Goal: Information Seeking & Learning: Learn about a topic

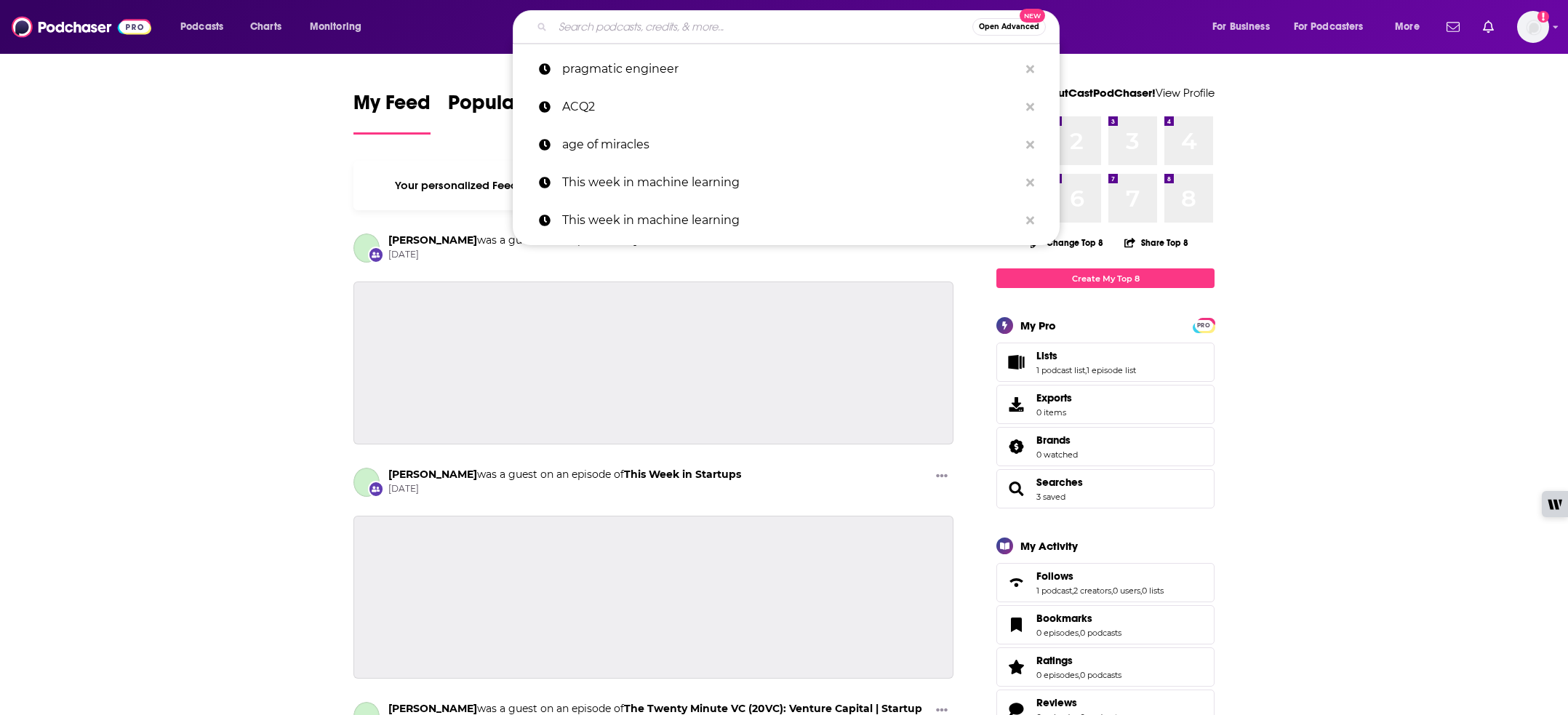
click at [576, 30] on input "Search podcasts, credits, & more..." at bounding box center [762, 27] width 420 height 23
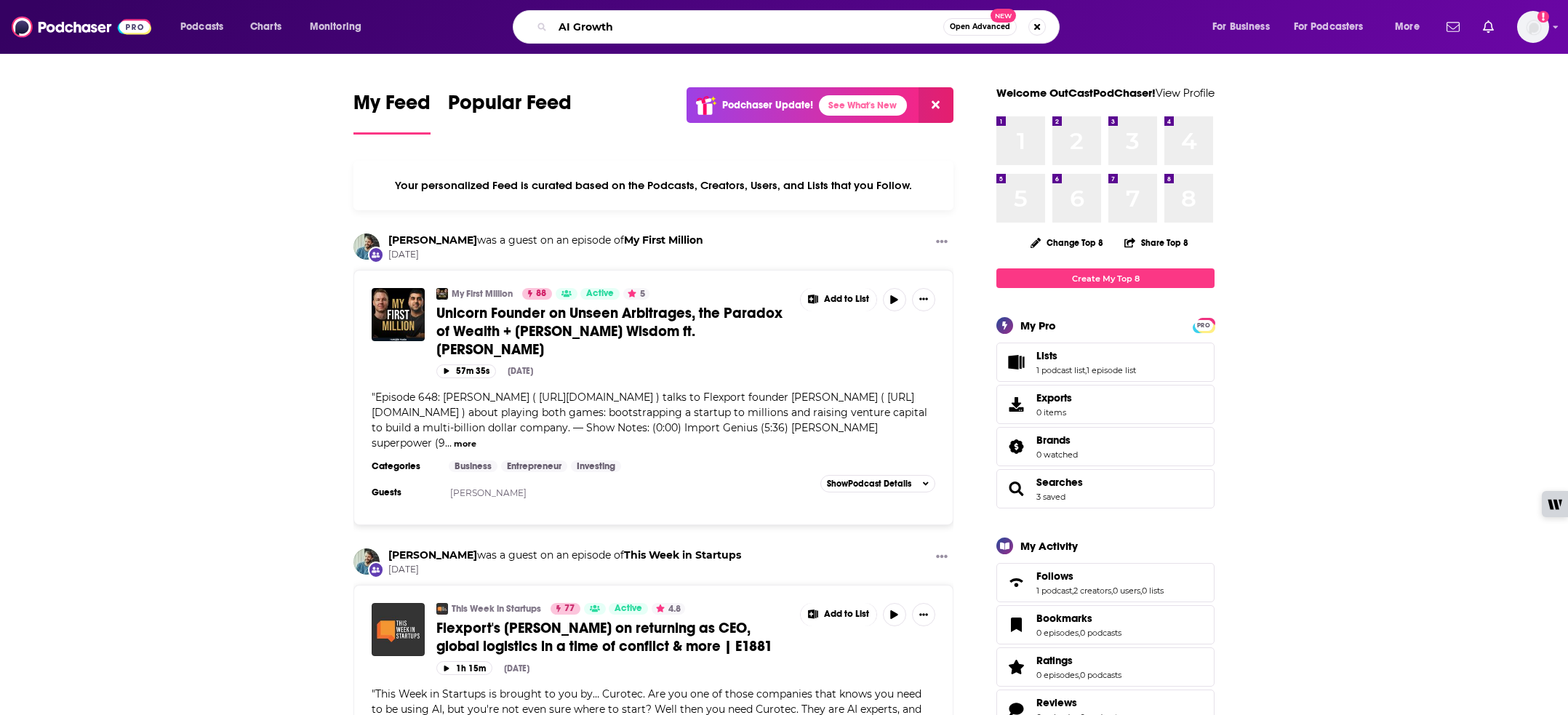
type input "AI Growth"
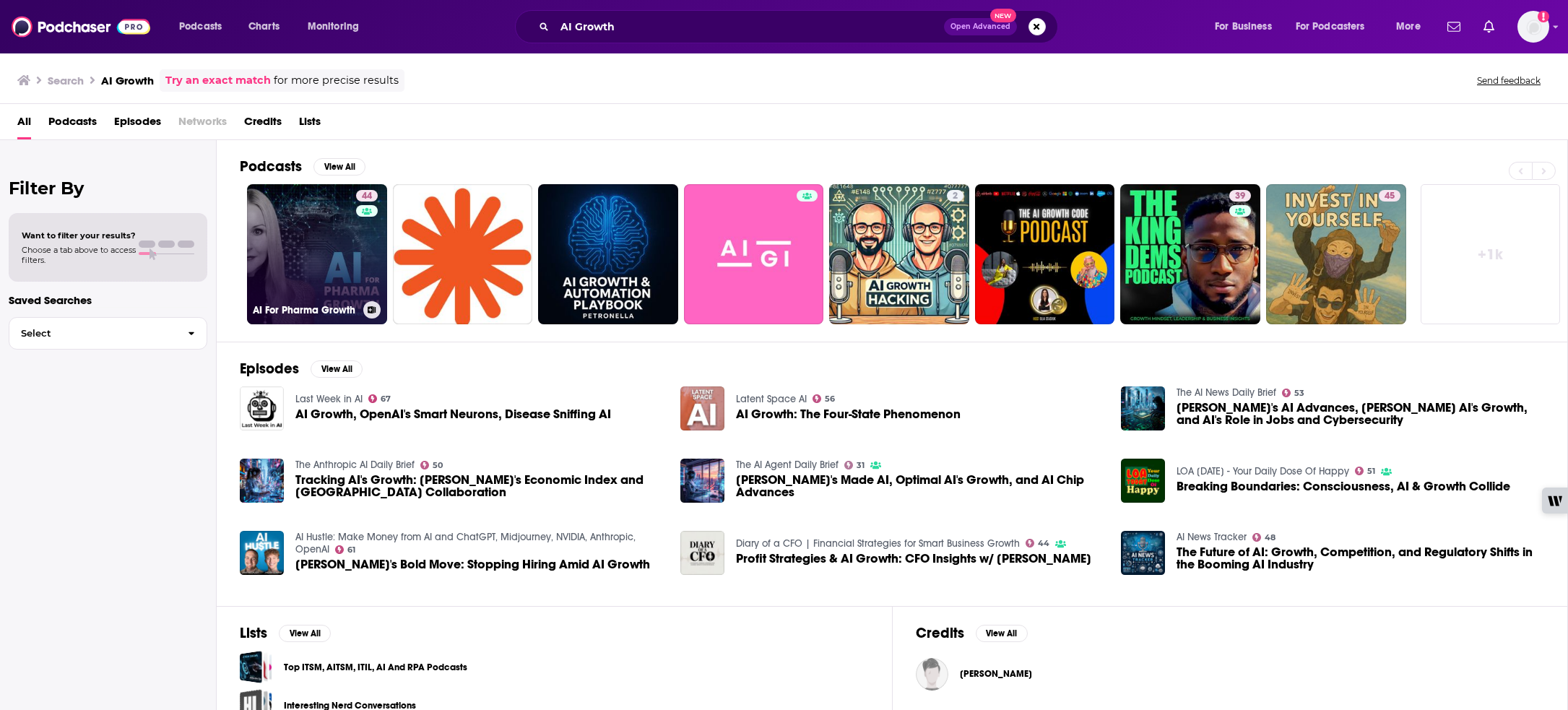
click at [293, 258] on link "44 AI For Pharma Growth" at bounding box center [318, 254] width 140 height 140
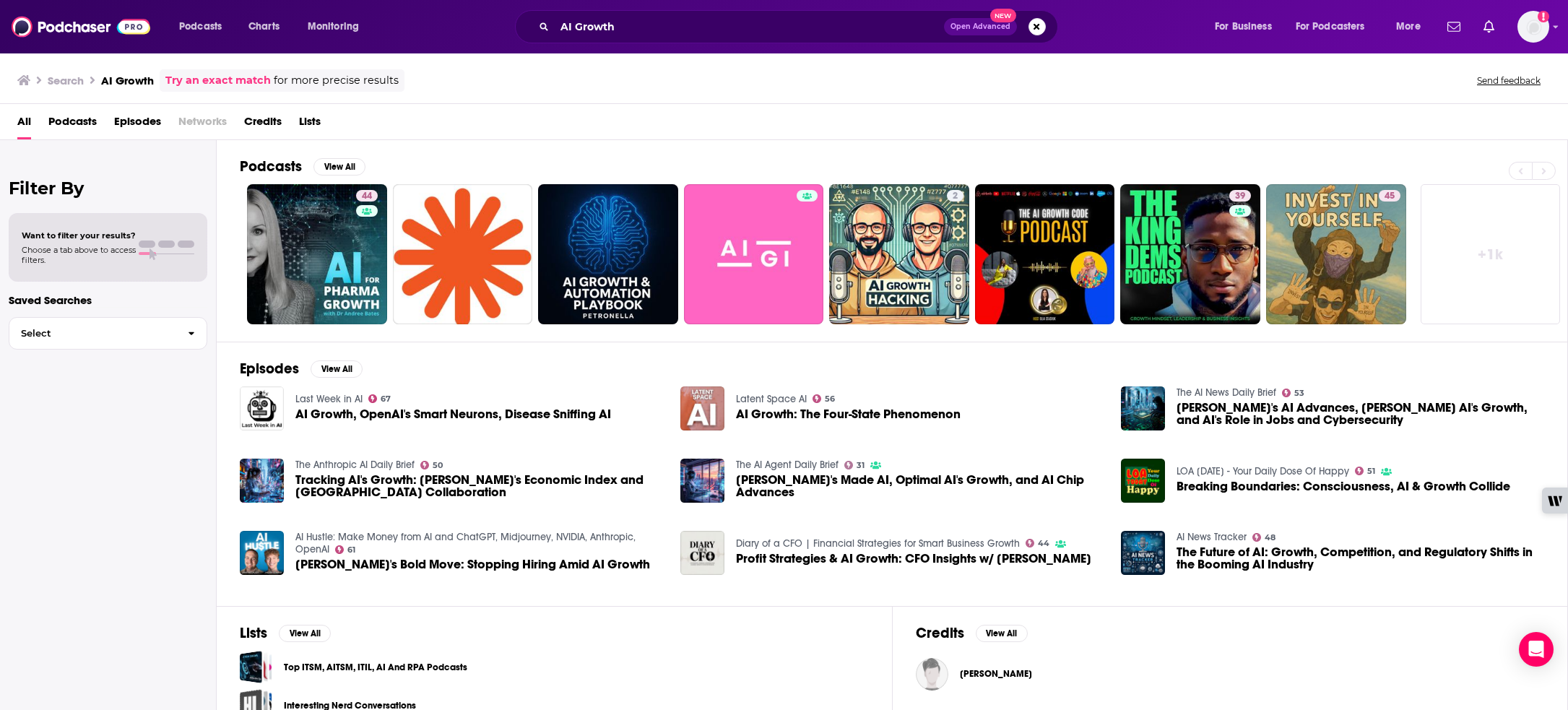
click at [349, 414] on span "AI Growth, OpenAI's Smart Neurons, Disease Sniffing AI" at bounding box center [453, 414] width 316 height 12
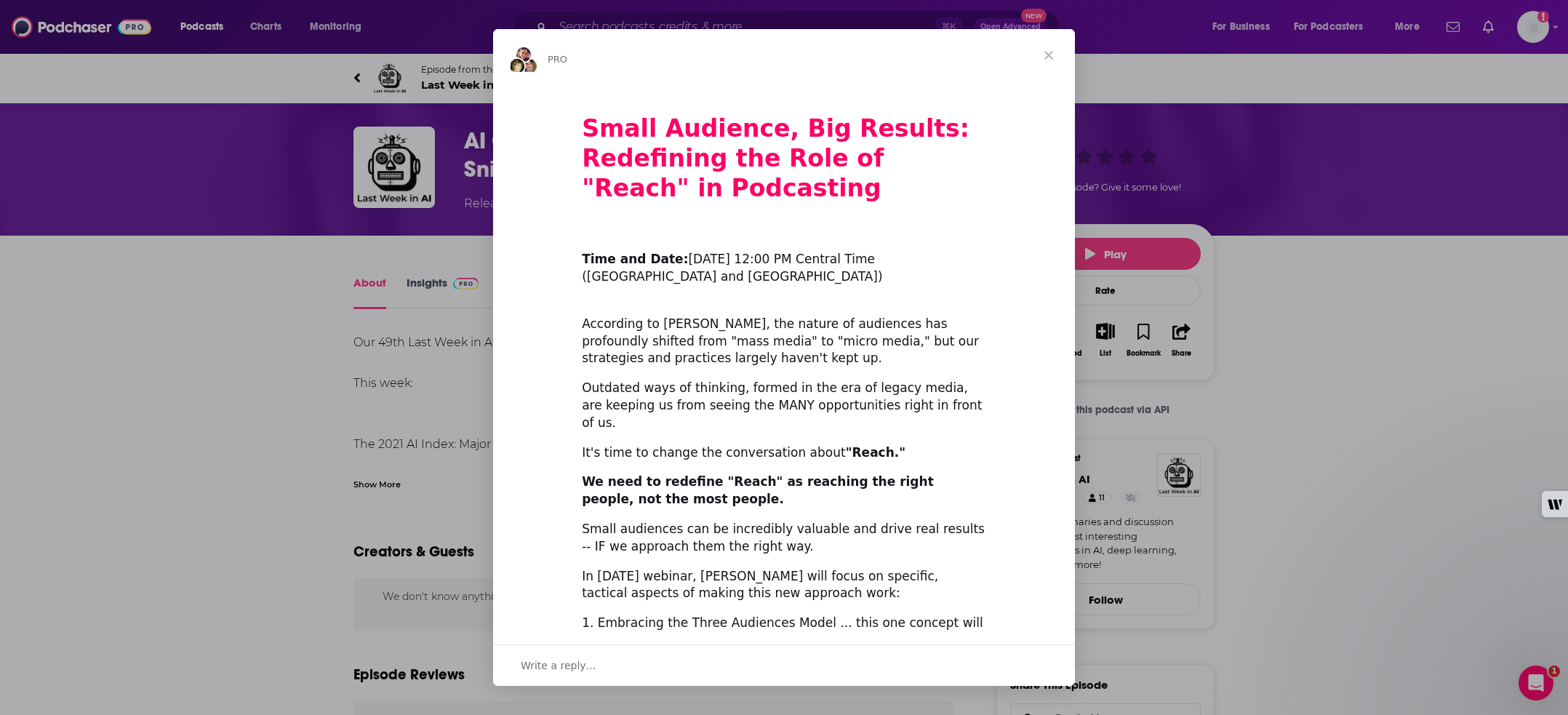
click at [1045, 53] on span "Close" at bounding box center [1049, 55] width 53 height 53
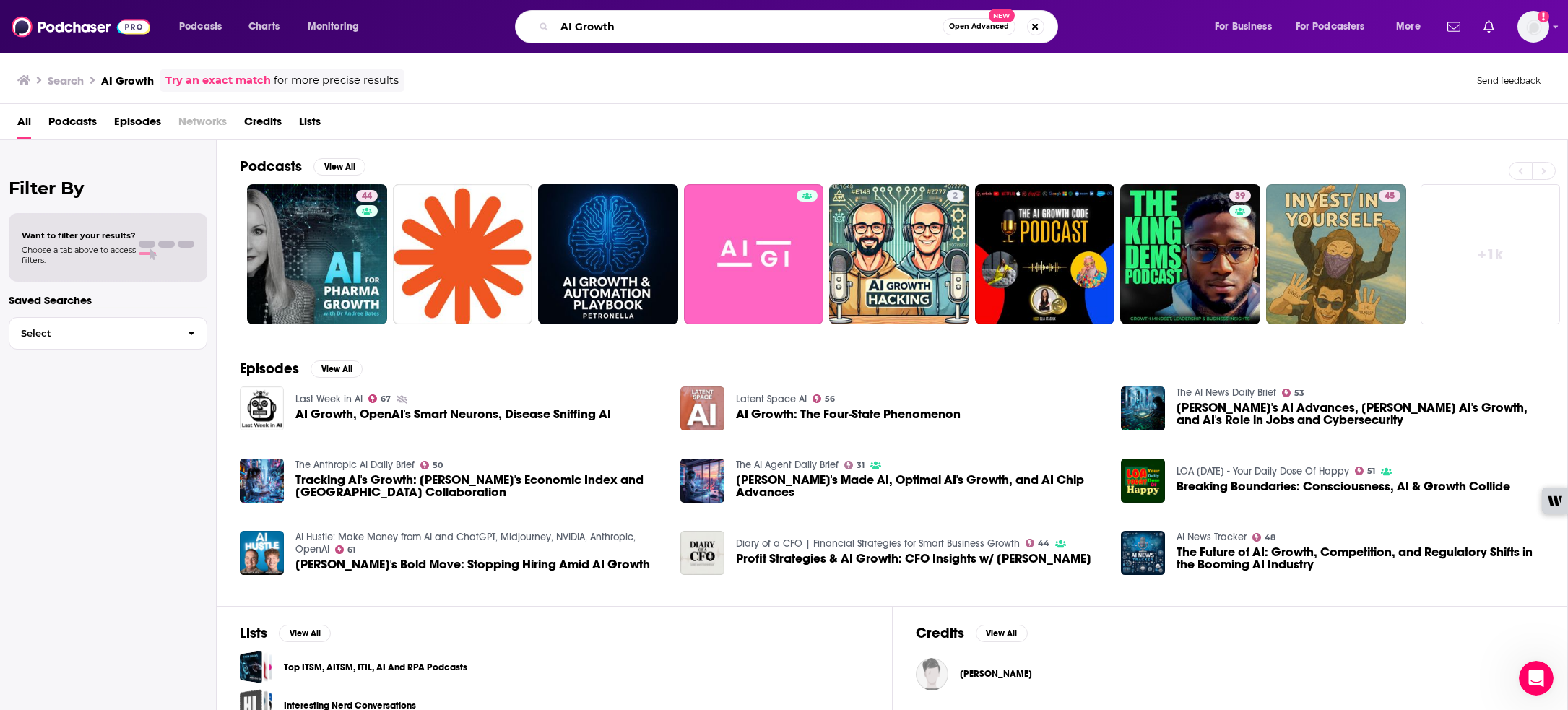
drag, startPoint x: 583, startPoint y: 24, endPoint x: 546, endPoint y: 18, distance: 37.5
click at [546, 18] on div "AI Growth Open Advanced New" at bounding box center [787, 27] width 543 height 33
paste input "The AI Growth Podcast"
type input "The AI Growth Podcast"
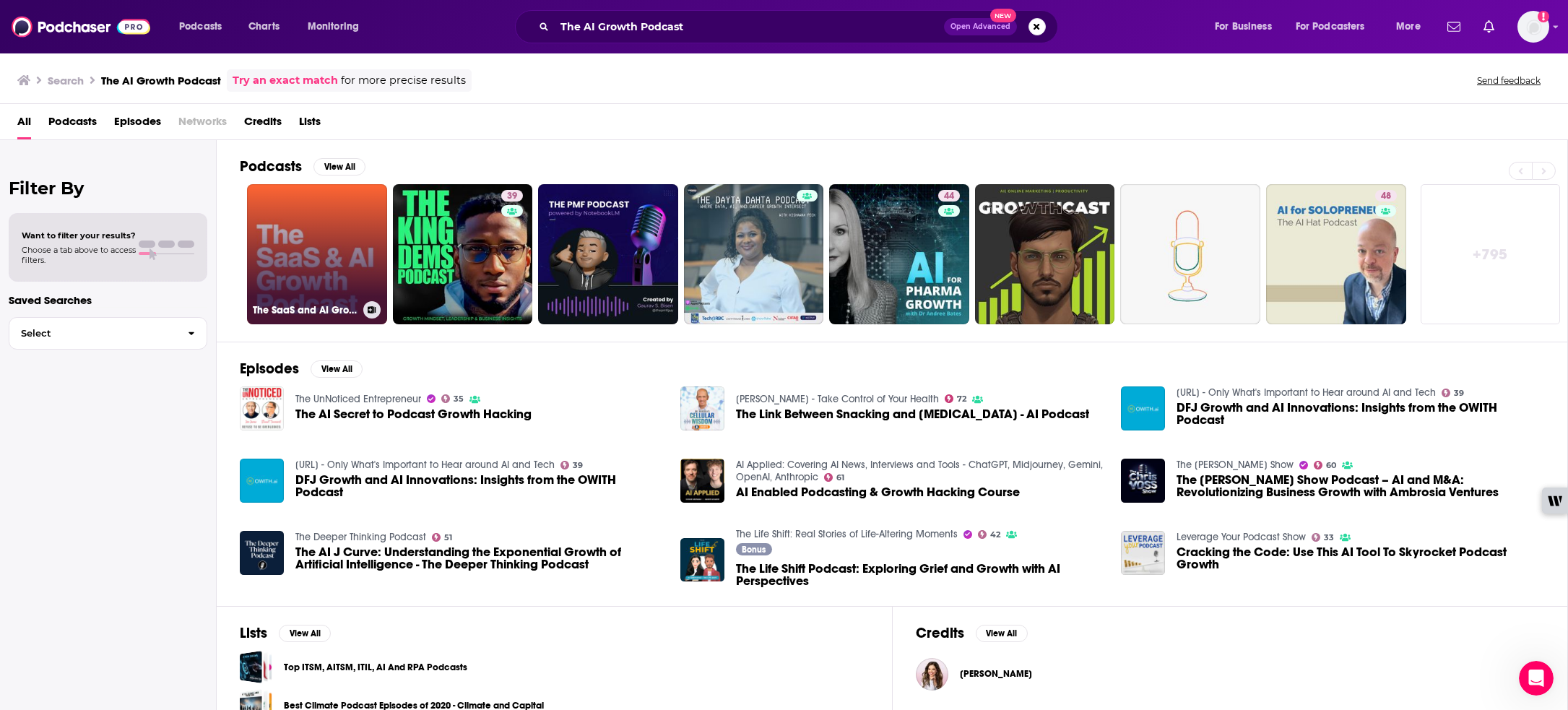
click at [347, 252] on link "The SaaS and AI Growth Podcast" at bounding box center [318, 254] width 140 height 140
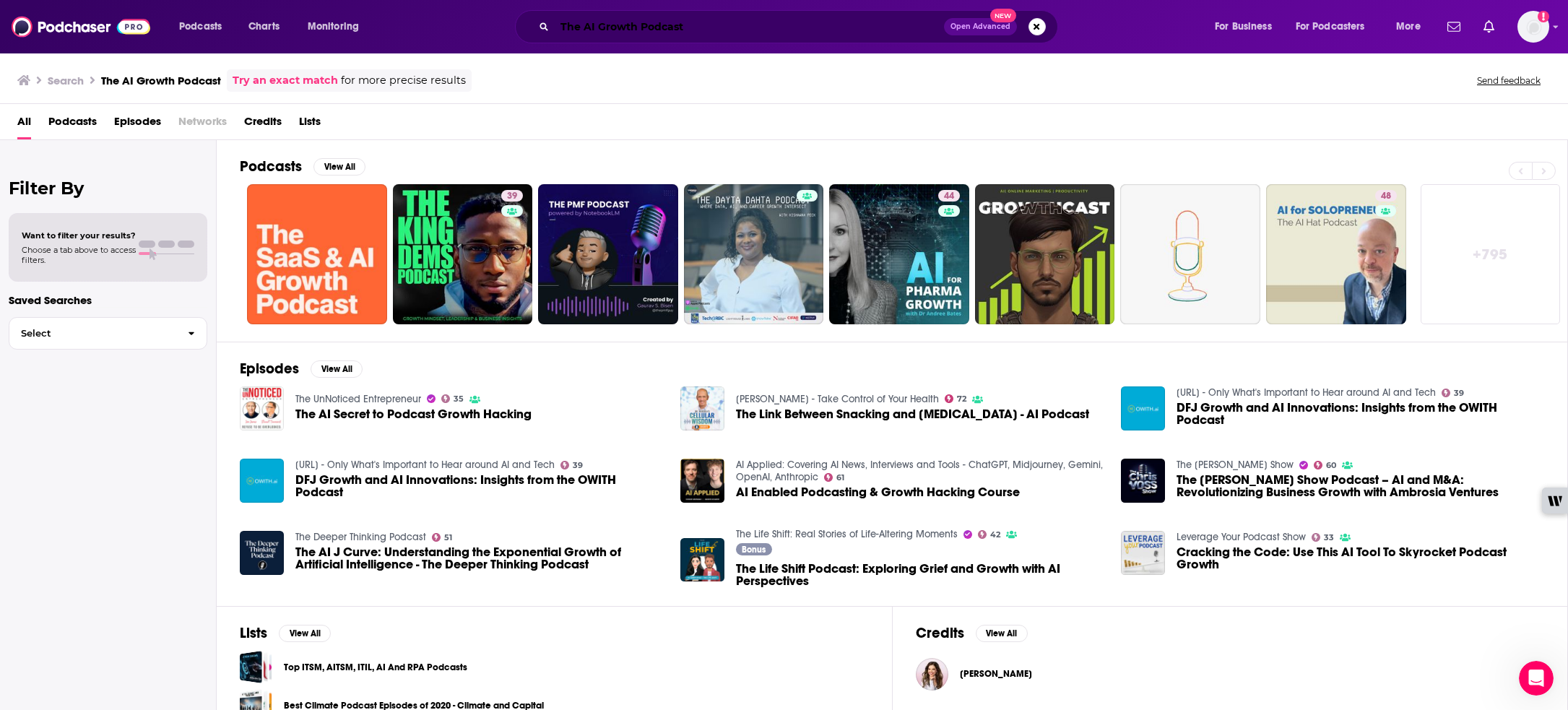
click at [580, 22] on input "The AI Growth Podcast" at bounding box center [749, 27] width 389 height 23
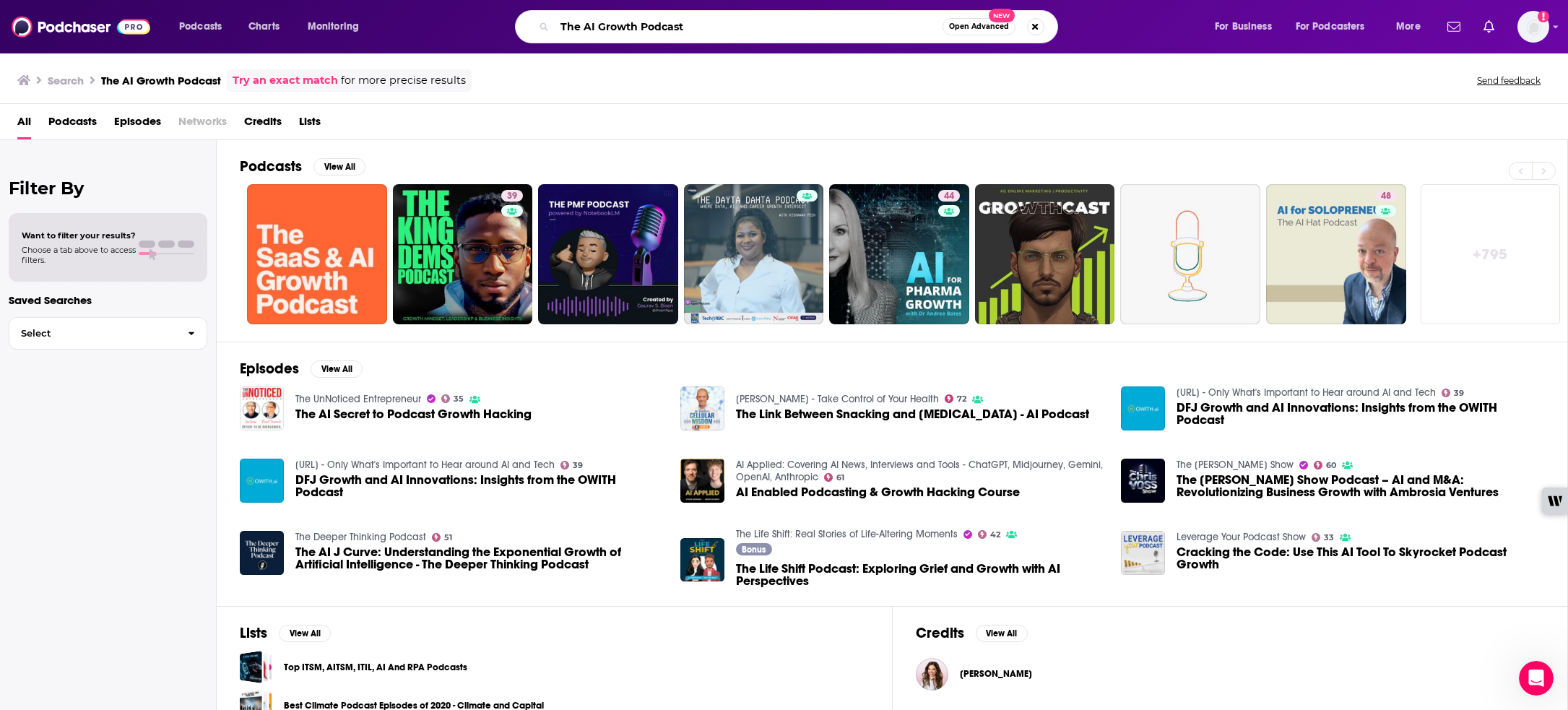
click at [580, 22] on input "The AI Growth Podcast" at bounding box center [748, 27] width 388 height 23
paste input "[PERSON_NAME]"
type input "[PERSON_NAME]"
